Goal: Information Seeking & Learning: Find specific fact

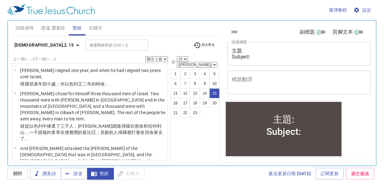
scroll to position [464, 0]
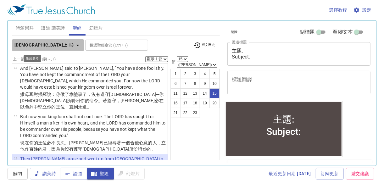
click at [74, 46] on icon "button" at bounding box center [78, 46] width 8 height 8
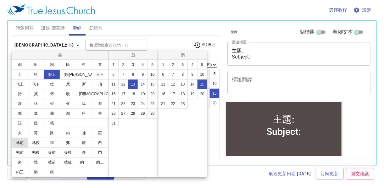
click at [22, 142] on button "林前" at bounding box center [20, 143] width 16 height 10
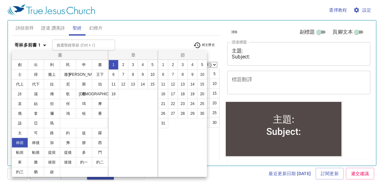
scroll to position [0, 0]
click at [133, 85] on button "13" at bounding box center [133, 84] width 10 height 10
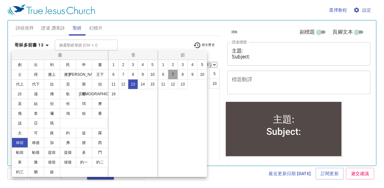
click at [174, 73] on button "7" at bounding box center [173, 75] width 10 height 10
select select "7"
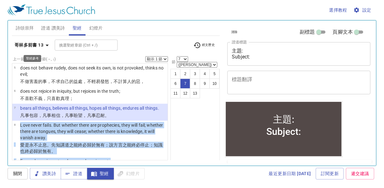
click at [46, 45] on icon "button" at bounding box center [47, 46] width 8 height 8
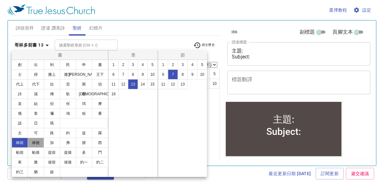
click at [33, 143] on button "林後" at bounding box center [36, 143] width 16 height 10
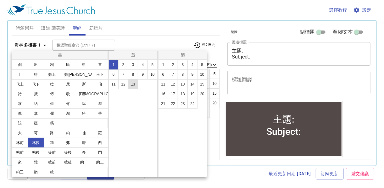
click at [130, 84] on button "13" at bounding box center [133, 84] width 10 height 10
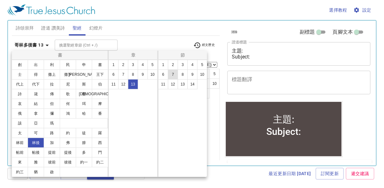
click at [174, 77] on button "7" at bounding box center [173, 75] width 10 height 10
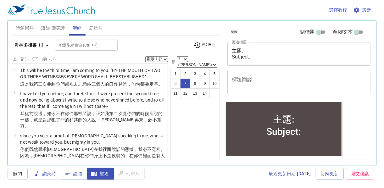
scroll to position [149, 0]
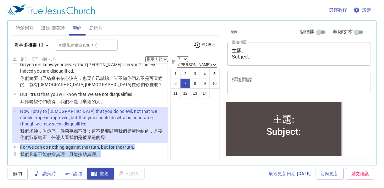
click at [164, 58] on select "顯示 1 節 顯示 2 節 顯示 3 節 顯示 4 節 顯示 5 節" at bounding box center [156, 59] width 23 height 6
select select "3"
click at [146, 56] on select "顯示 1 節 顯示 2 節 顯示 3 節 顯示 4 節 顯示 5 節" at bounding box center [156, 59] width 23 height 6
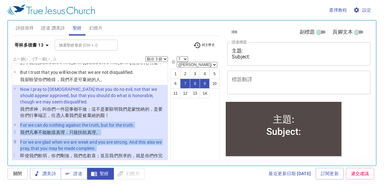
scroll to position [170, 0]
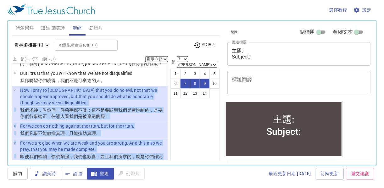
drag, startPoint x: 20, startPoint y: 77, endPoint x: 48, endPoint y: 147, distance: 75.4
click at [48, 147] on ul "1 This will be the third time I am coming to you. "BY THE MOUTH OF TWO OR THREE…" at bounding box center [90, 111] width 156 height 97
copy ul "Now I pray to God that you do no evil, not that we should appear approved, but …"
click at [24, 28] on span "詩頌崇拜" at bounding box center [25, 28] width 18 height 8
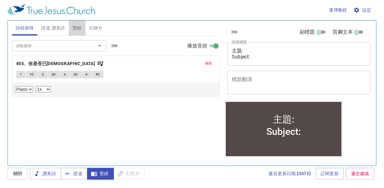
click at [76, 29] on span "聖經" at bounding box center [77, 28] width 9 height 8
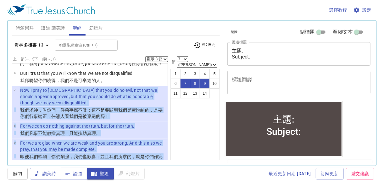
click at [47, 173] on span "讚美詩" at bounding box center [45, 174] width 21 height 8
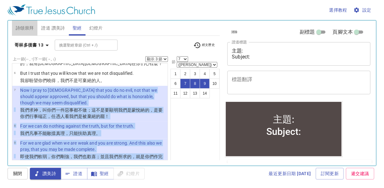
click at [26, 28] on span "詩頌崇拜" at bounding box center [25, 28] width 18 height 8
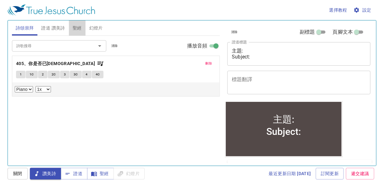
click at [79, 31] on span "聖經" at bounding box center [77, 28] width 9 height 8
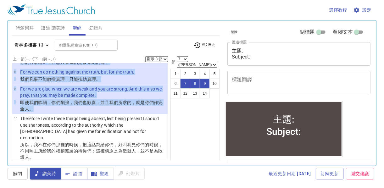
scroll to position [234, 0]
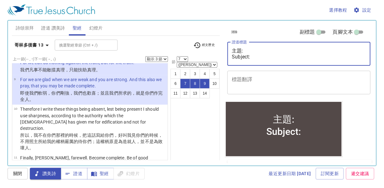
click at [267, 57] on textarea "主題: Subject:" at bounding box center [299, 54] width 134 height 12
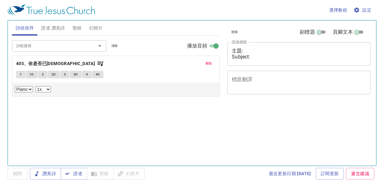
select select "1"
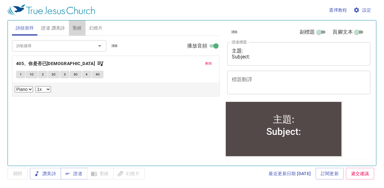
click at [78, 27] on span "聖經" at bounding box center [77, 28] width 9 height 8
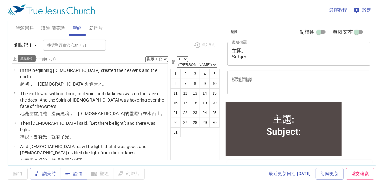
click at [35, 45] on icon "button" at bounding box center [35, 46] width 3 height 2
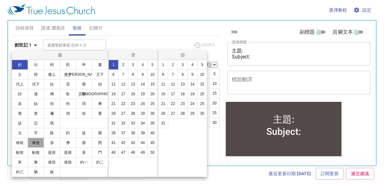
click at [40, 143] on button "林後" at bounding box center [36, 143] width 16 height 10
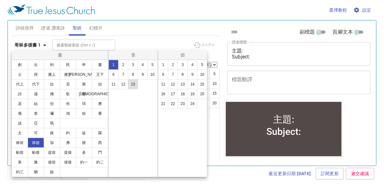
click at [133, 84] on button "13" at bounding box center [133, 84] width 10 height 10
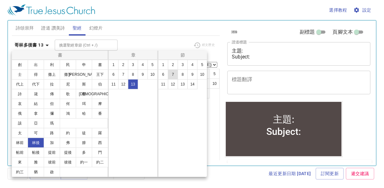
click at [174, 74] on button "7" at bounding box center [173, 75] width 10 height 10
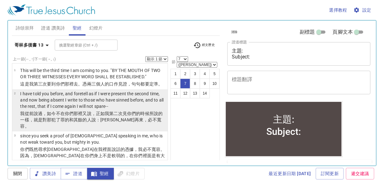
click at [57, 104] on p "I have told you before, and foretell as if I were present the second time, and …" at bounding box center [93, 100] width 146 height 19
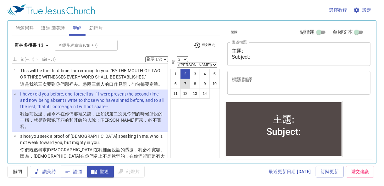
click at [186, 79] on button "7" at bounding box center [185, 84] width 10 height 10
select select "7"
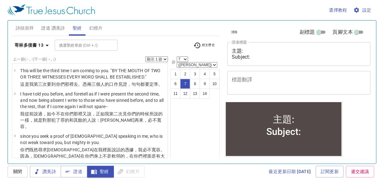
scroll to position [150, 0]
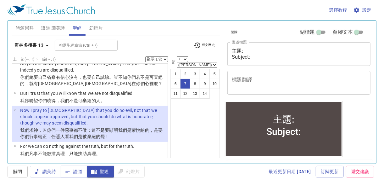
click at [165, 59] on select "顯示 1 節 顯示 2 節 顯示 3 節 顯示 4 節 顯示 5 節" at bounding box center [156, 59] width 23 height 6
click at [146, 56] on select "顯示 1 節 顯示 2 節 顯示 3 節 顯示 4 節 顯示 5 節" at bounding box center [156, 59] width 23 height 6
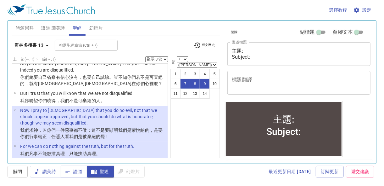
click at [6, 24] on div "選擇教程 設定 詩頌崇拜 證道 讚美詩 聖經 幻燈片 詩歌搜尋 詩歌搜尋 清除 播放音頻 刪除 405、你是否已禱告 1 1C 2 2C 3 3C 4 4C …" at bounding box center [192, 93] width 384 height 186
click at [0, 76] on html "選擇教程 設定 詩頌崇拜 證道 讚美詩 聖經 幻燈片 詩歌搜尋 詩歌搜尋 清除 播放音頻 刪除 405、你是否已禱告 1 1C 2 2C 3 3C 4 4C …" at bounding box center [192, 93] width 384 height 186
click at [48, 46] on icon "button" at bounding box center [47, 46] width 8 height 8
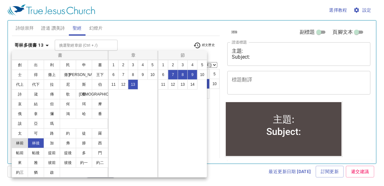
click at [20, 144] on button "林前" at bounding box center [20, 143] width 16 height 10
select select "1"
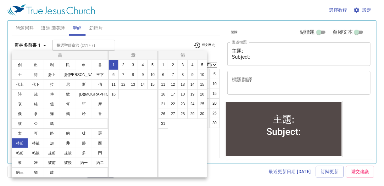
scroll to position [0, 0]
click at [141, 84] on button "14" at bounding box center [143, 84] width 10 height 10
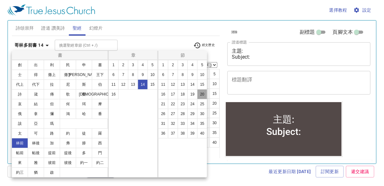
click at [201, 97] on button "20" at bounding box center [202, 94] width 10 height 10
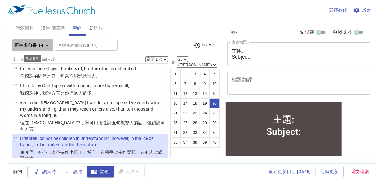
click at [47, 47] on icon "button" at bounding box center [47, 46] width 8 height 8
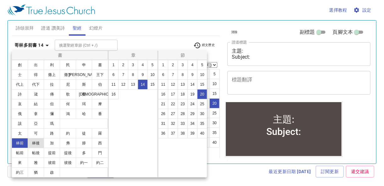
click at [37, 142] on button "林後" at bounding box center [36, 143] width 16 height 10
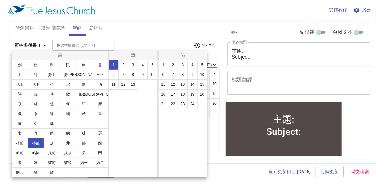
scroll to position [0, 0]
click at [124, 86] on button "12" at bounding box center [123, 84] width 10 height 10
click at [194, 94] on button "19" at bounding box center [193, 94] width 10 height 10
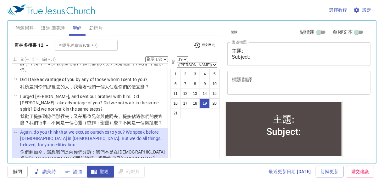
click at [1, 52] on div "選擇教程 設定 詩頌崇拜 證道 讚美詩 聖經 幻燈片 詩歌搜尋 詩歌搜尋 清除 播放音頻 刪除 405、你是否已禱告 1 1C 2 2C 3 3C 4 4C …" at bounding box center [192, 93] width 384 height 186
click at [79, 171] on p "For I fear lest, when I come, I shall not find you such as I wish, and that I s…" at bounding box center [93, 183] width 146 height 25
select select "20"
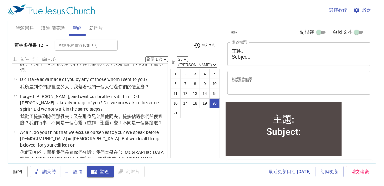
scroll to position [545, 0]
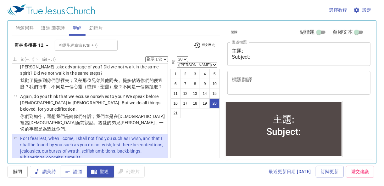
click at [6, 39] on div "選擇教程 設定 詩頌崇拜 證道 讚美詩 聖經 幻燈片 詩歌搜尋 詩歌搜尋 清除 播放音頻 刪除 405、你是否已禱告 1 1C 2 2C 3 3C 4 4C …" at bounding box center [192, 93] width 384 height 186
click at [165, 59] on select "顯示 1 節 顯示 2 節 顯示 3 節 顯示 4 節 顯示 5 節" at bounding box center [156, 59] width 23 height 6
click at [146, 56] on select "顯示 1 節 顯示 2 節 顯示 3 節 顯示 4 節 顯示 5 節" at bounding box center [156, 59] width 23 height 6
click at [99, 7] on div "選擇教程 設定" at bounding box center [191, 10] width 367 height 20
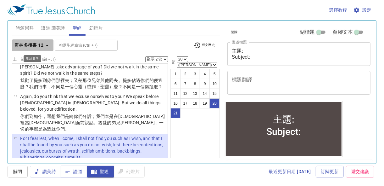
click at [47, 45] on icon "button" at bounding box center [47, 46] width 3 height 2
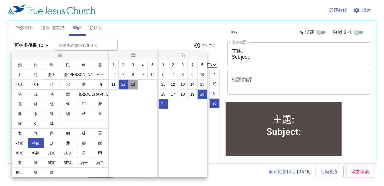
click at [135, 86] on button "13" at bounding box center [133, 84] width 10 height 10
select select "1"
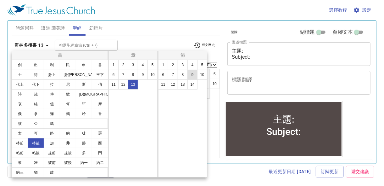
click at [193, 75] on button "9" at bounding box center [193, 75] width 10 height 10
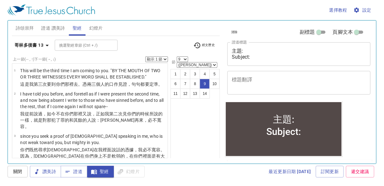
scroll to position [200, 0]
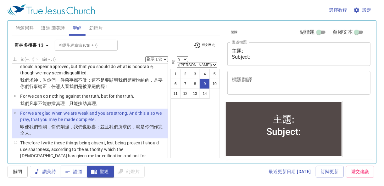
click at [6, 110] on div "選擇教程 設定 詩頌崇拜 證道 讚美詩 聖經 幻燈片 詩歌搜尋 詩歌搜尋 清除 播放音頻 刪除 405、你是否已禱告 1 1C 2 2C 3 3C 4 4C …" at bounding box center [192, 93] width 384 height 186
click at [177, 89] on button "11" at bounding box center [176, 93] width 10 height 10
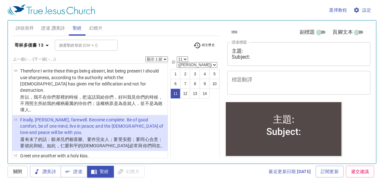
click at [6, 40] on div "選擇教程 設定 詩頌崇拜 證道 讚美詩 聖經 幻燈片 詩歌搜尋 詩歌搜尋 清除 播放音頻 刪除 405、你是否已禱告 1 1C 2 2C 3 3C 4 4C …" at bounding box center [192, 93] width 384 height 186
click at [49, 47] on icon "button" at bounding box center [47, 46] width 8 height 8
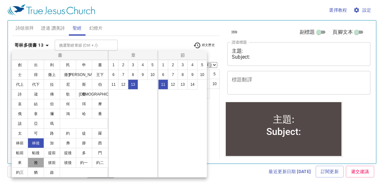
click at [40, 161] on button "雅" at bounding box center [36, 162] width 16 height 10
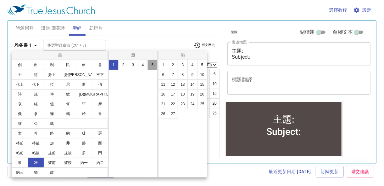
click at [150, 65] on button "5" at bounding box center [153, 65] width 10 height 10
click at [161, 93] on button "16" at bounding box center [163, 94] width 10 height 10
select select "16"
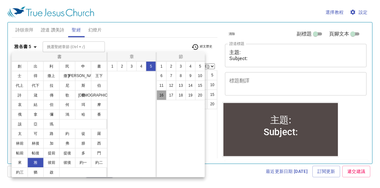
scroll to position [392, 0]
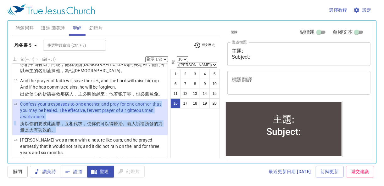
drag, startPoint x: 19, startPoint y: 97, endPoint x: 54, endPoint y: 125, distance: 45.2
click at [54, 125] on tbody "16 Confess your trespasses to one another, and pray for one another, that you m…" at bounding box center [90, 117] width 152 height 33
copy tbody "Confess your trespasses to one another, and pray for one another, that you may …"
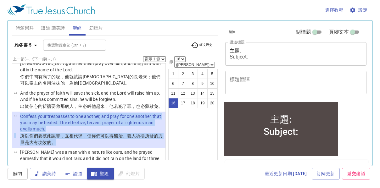
scroll to position [417, 0]
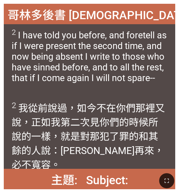
click at [167, 45] on div "哥林多後書 2 Corinthians 13:2 哥林多後書 2 Corinthians 13:2 2 I have told you before, and…" at bounding box center [89, 96] width 179 height 193
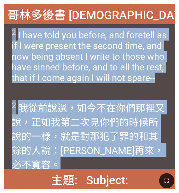
drag, startPoint x: 12, startPoint y: 31, endPoint x: 156, endPoint y: 155, distance: 190.1
click at [156, 134] on div "哥林多後書 2 Corinthians 13:2 哥林多後書 2 Corinthians 13:2 2 I have told you before, and…" at bounding box center [89, 97] width 171 height 186
copy div "2 I have told you before, and foretell as if I were present the second time, an…"
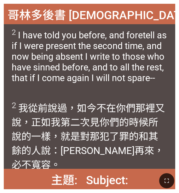
click at [167, 134] on div at bounding box center [89, 180] width 179 height 25
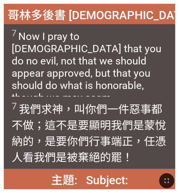
click at [167, 58] on div "7 Now I pray to God that you do no evil, not that we should appear approved, bu…" at bounding box center [89, 60] width 171 height 72
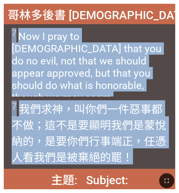
drag, startPoint x: 13, startPoint y: 32, endPoint x: 127, endPoint y: 157, distance: 169.2
click at [127, 134] on div "哥林多後書 2 Corinthians 13:7 哥林多後書 2 Corinthians 13:7 7 Now I pray to God that you …" at bounding box center [89, 97] width 171 height 186
copy div "7 Now I pray to God that you do no evil, not that we should appear approved, bu…"
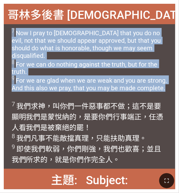
click at [27, 89] on div "7 Now I pray to God that you do no evil, not that we should appear approved, bu…" at bounding box center [90, 60] width 172 height 72
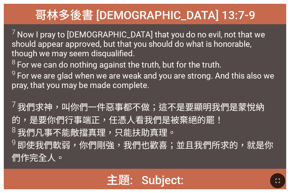
click at [167, 93] on div "哥林多後書 2 Corinthians 13:7-9 哥林多後書 2 Corinthians 13:7-9 7 Now I pray to God that …" at bounding box center [145, 96] width 290 height 193
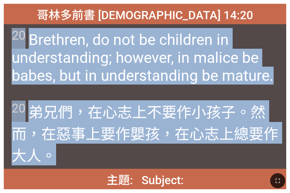
drag, startPoint x: 14, startPoint y: 37, endPoint x: 59, endPoint y: 160, distance: 131.9
click at [59, 134] on div "哥林多前書 1 Corinthians 14:20 哥林多前書 1 Corinthians 14:20 20 Brethren, do not be chil…" at bounding box center [145, 97] width 282 height 186
copy div "20 Brethren, do not be children in understanding; however, in malice be babes, …"
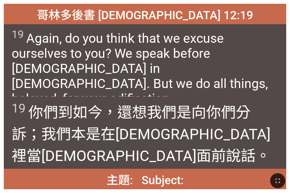
click at [167, 20] on div "哥林多後書 2 Corinthians 12:19" at bounding box center [145, 14] width 282 height 20
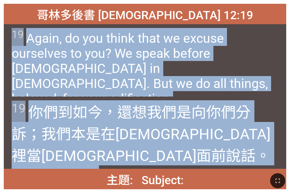
drag, startPoint x: 13, startPoint y: 33, endPoint x: 105, endPoint y: 159, distance: 156.1
click at [105, 134] on div "哥林多後書 2 Corinthians 12:19 哥林多後書 2 Corinthians 12:19 19 Again, do you think that…" at bounding box center [145, 97] width 282 height 186
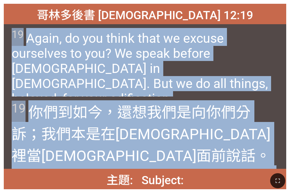
drag, startPoint x: 276, startPoint y: 156, endPoint x: 13, endPoint y: 31, distance: 291.8
click at [13, 31] on div "哥林多後書 2 Corinthians 12:19 哥林多後書 2 Corinthians 12:19 19 Again, do you think that…" at bounding box center [145, 97] width 282 height 186
copy div "19 Again, do you think that we excuse ourselves to you? We speak before God in …"
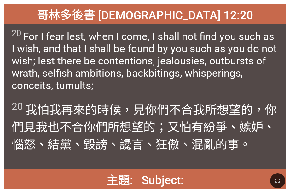
click at [167, 16] on div "哥林多後書 2 Corinthians 12:20" at bounding box center [145, 14] width 282 height 20
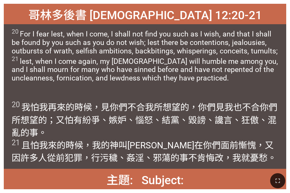
click at [167, 40] on div "20 For I fear lest, when I come, I shall not find you such as I wish, and that …" at bounding box center [145, 60] width 282 height 72
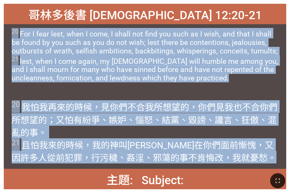
drag, startPoint x: 12, startPoint y: 31, endPoint x: 158, endPoint y: 165, distance: 198.2
click at [158, 134] on div "哥林多後書 2 Corinthians 12:20-21 哥林多後書 2 Corinthians 12:20-21 20 For I fear lest, w…" at bounding box center [145, 97] width 282 height 186
copy div "20 For I fear lest, when I come, I shall not find you such as I wish, and that …"
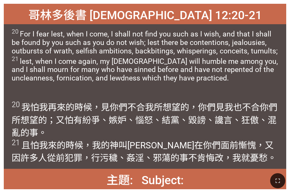
click at [167, 123] on div "哥林多後書 2 Corinthians 12:20-21 哥林多後書 2 Corinthians 12:20-21 20 For I fear lest, w…" at bounding box center [145, 96] width 290 height 193
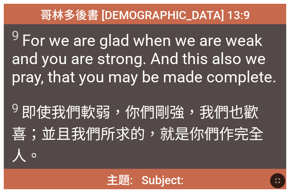
click at [167, 43] on div "9 For we are glad when we are weak and you are strong. And this also we pray, t…" at bounding box center [145, 60] width 282 height 72
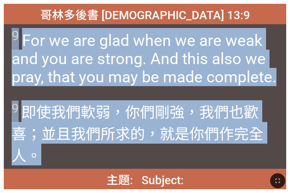
drag, startPoint x: 9, startPoint y: 38, endPoint x: 39, endPoint y: 158, distance: 123.5
click at [39, 134] on div "哥林多後書 2 Corinthians 13:9 哥林多後書 2 Corinthians 13:9 9 For we are glad when we are…" at bounding box center [145, 97] width 282 height 186
copy div "9 For we are glad when we are weak and you are strong. And this also we pray, t…"
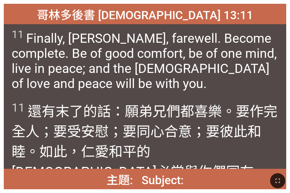
click at [167, 20] on div "哥林多後書 2 Corinthians 13:11" at bounding box center [145, 14] width 282 height 20
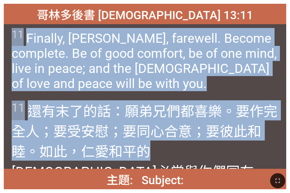
drag, startPoint x: 13, startPoint y: 33, endPoint x: 148, endPoint y: 158, distance: 184.1
click at [148, 134] on div "哥林多後書 2 Corinthians 13:11 哥林多後書 2 Corinthians 13:11 11 Finally, brethren, farew…" at bounding box center [145, 97] width 282 height 186
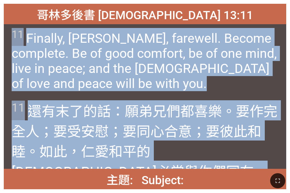
drag, startPoint x: 272, startPoint y: 155, endPoint x: 12, endPoint y: 35, distance: 286.5
click at [12, 35] on div "哥林多後書 2 Corinthians 13:11 哥林多後書 2 Corinthians 13:11 11 Finally, brethren, farew…" at bounding box center [145, 97] width 282 height 186
copy div "11 Finally, brethren, farewell. Become complete. Be of good comfort, be of one …"
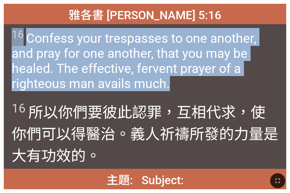
click at [167, 47] on div "16 Confess your trespasses to one another, and pray for one another, that you m…" at bounding box center [145, 60] width 282 height 72
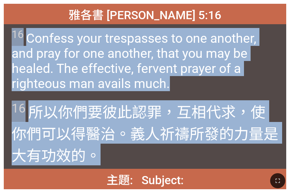
drag, startPoint x: 97, startPoint y: 159, endPoint x: 11, endPoint y: 38, distance: 148.1
click at [11, 38] on div "雅各書 James 5:16 雅各書 James 5:16 16 Confess your trespasses to one another, and pr…" at bounding box center [145, 97] width 282 height 186
copy div "16 Confess your trespasses to one another, and pray for one another, that you m…"
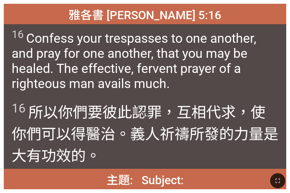
click at [167, 17] on div "雅各書 James 5:16 雅各書 James 5:16 16 Confess your trespasses to one another, and pr…" at bounding box center [145, 96] width 290 height 193
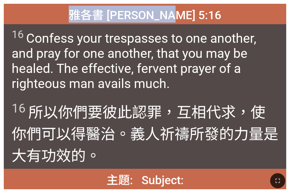
drag, startPoint x: 96, startPoint y: 14, endPoint x: 194, endPoint y: 20, distance: 97.7
click at [167, 20] on span "雅各書 James 5:16" at bounding box center [145, 14] width 152 height 17
copy span "雅各書 James 5:16"
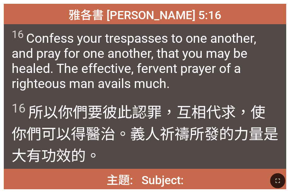
click at [167, 24] on div "雅各書 James 5:16 雅各書 James 5:16 16 Confess your trespasses to one another, and pr…" at bounding box center [145, 96] width 290 height 193
